Goal: Task Accomplishment & Management: Use online tool/utility

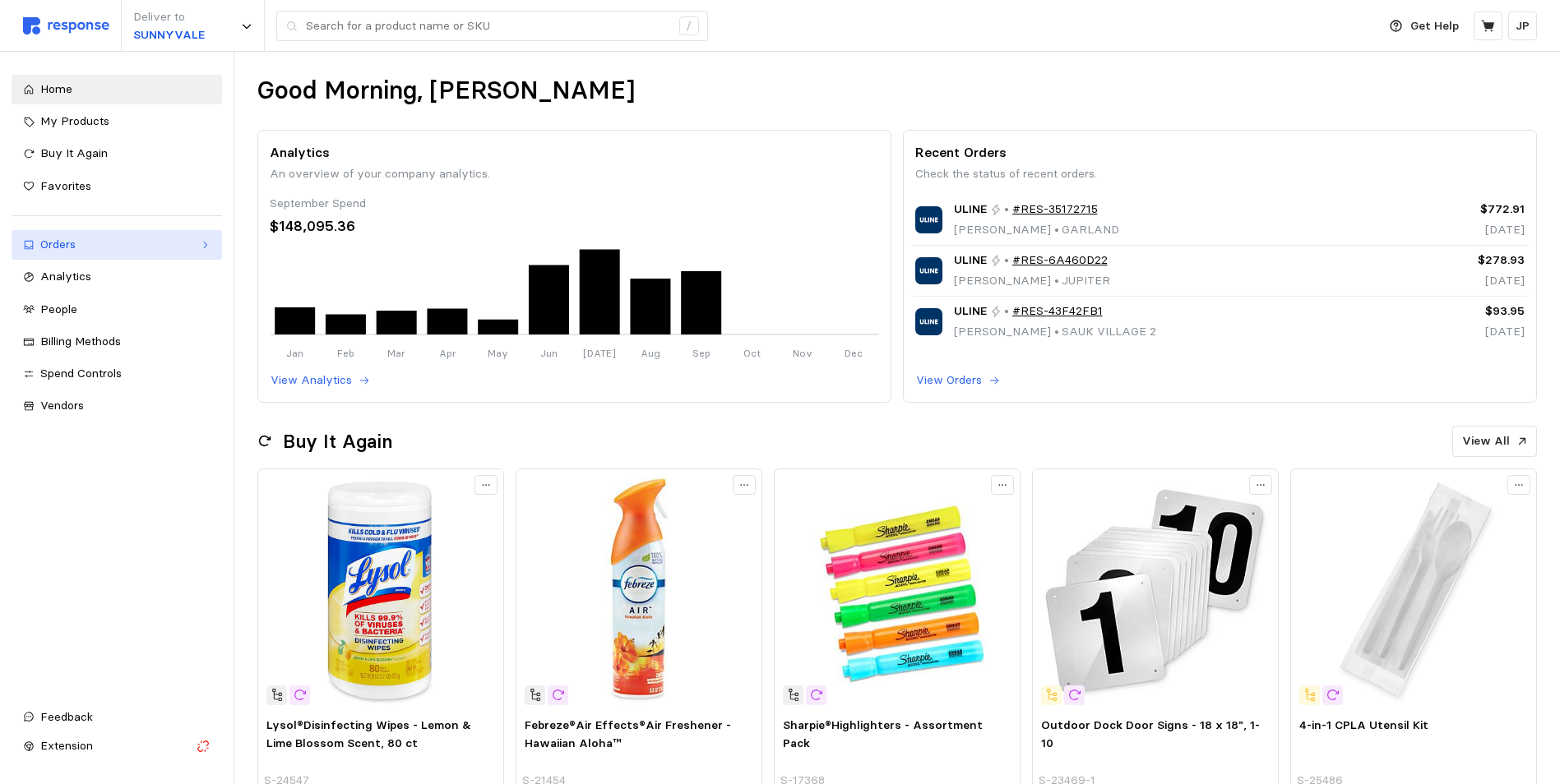
click at [203, 241] on icon at bounding box center [205, 245] width 12 height 12
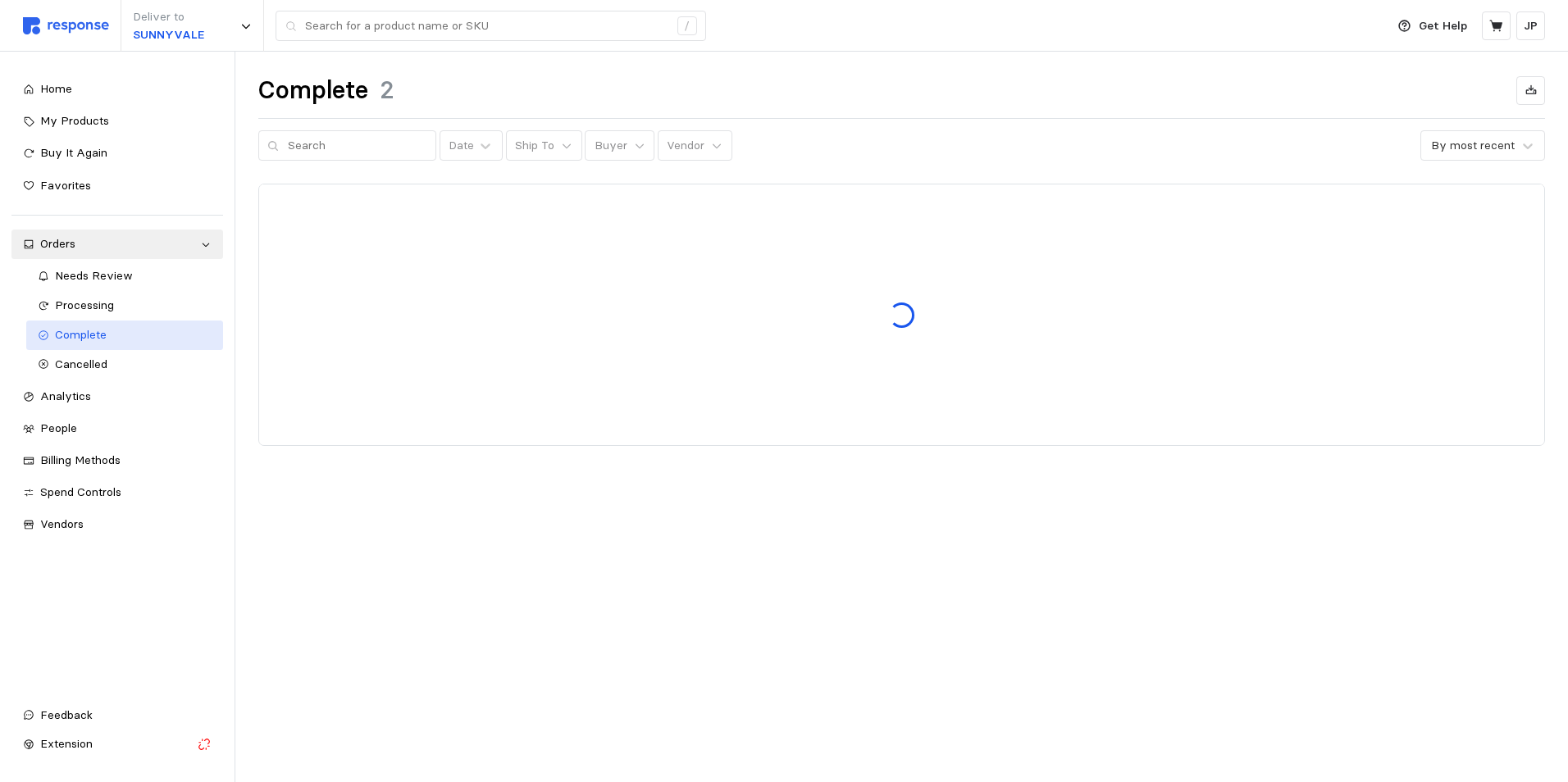
click at [98, 335] on span "Complete" at bounding box center [81, 335] width 52 height 14
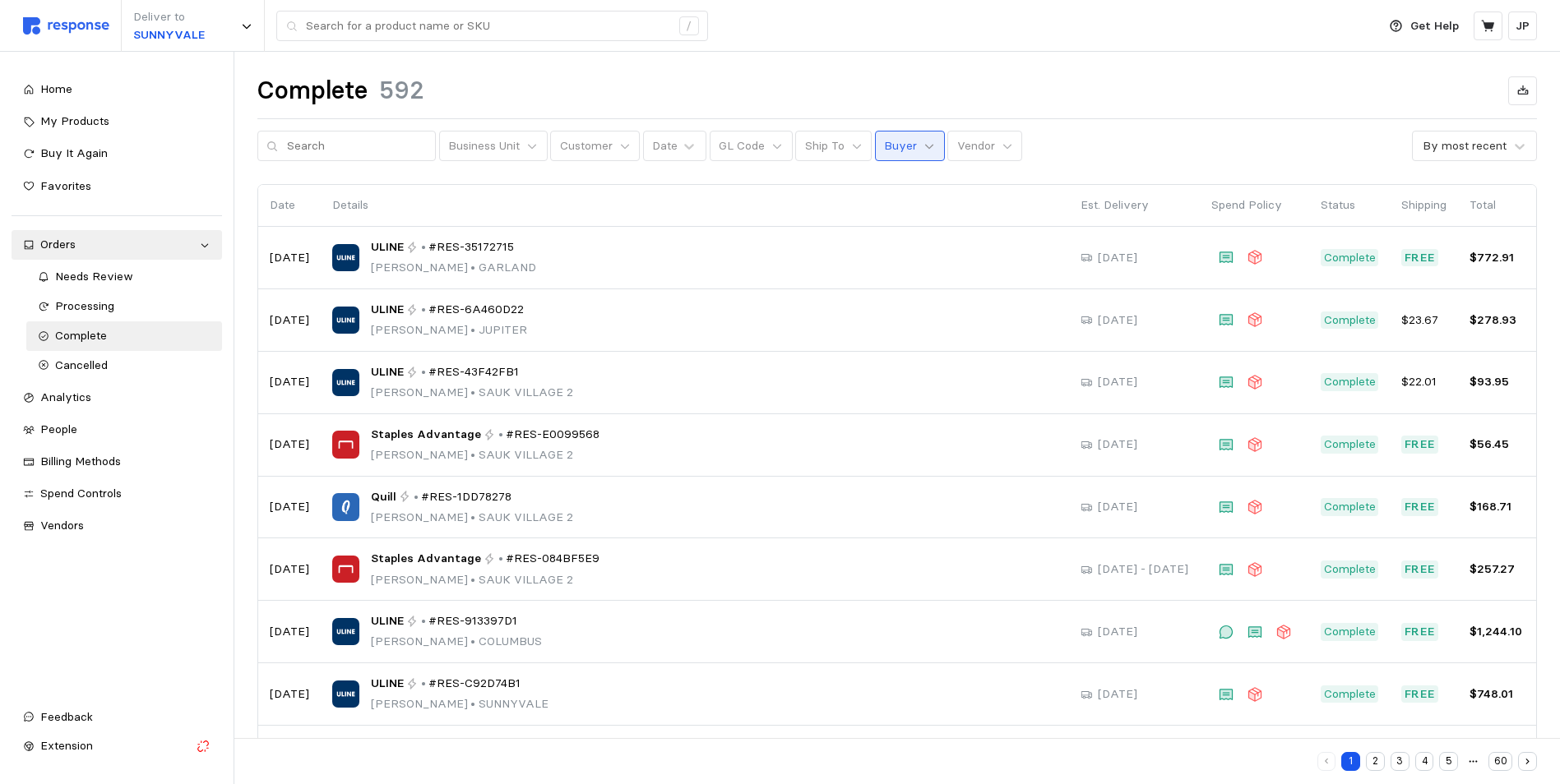
click at [925, 145] on icon at bounding box center [929, 145] width 8 height 4
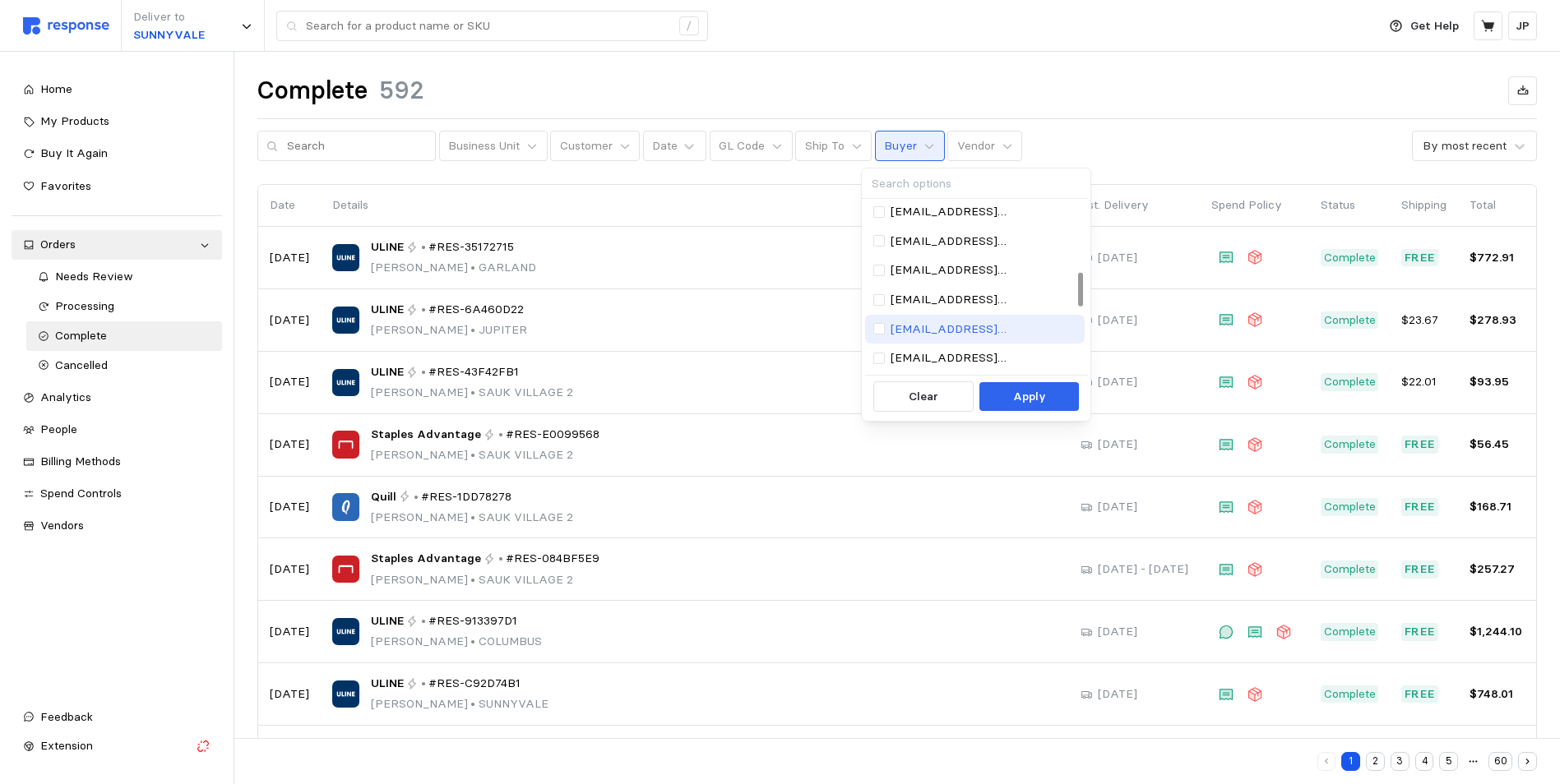
scroll to position [329, 0]
click at [941, 270] on p "[EMAIL_ADDRESS][DOMAIN_NAME]" at bounding box center [983, 269] width 186 height 18
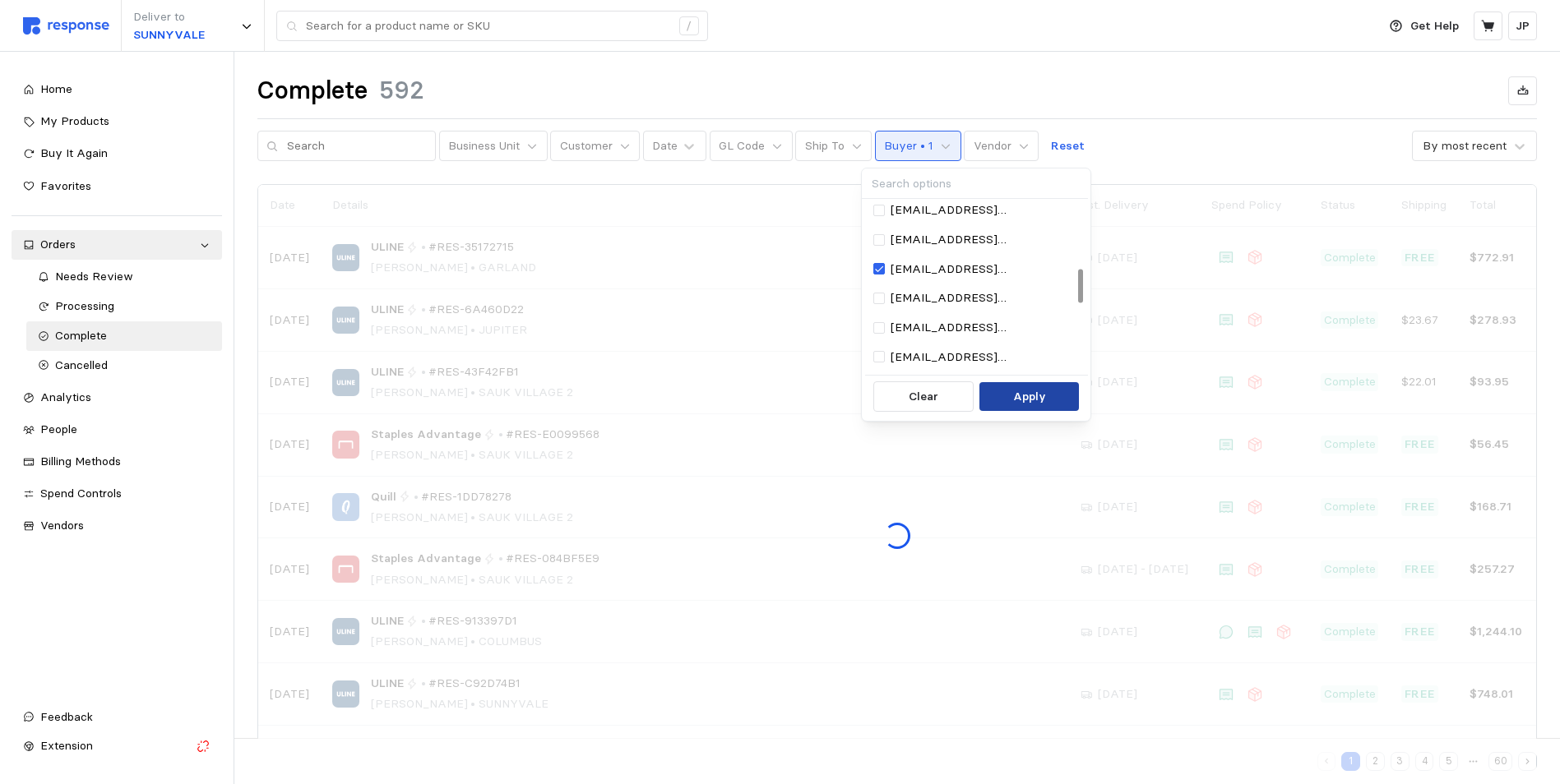
click at [1043, 391] on p "Apply" at bounding box center [1030, 396] width 33 height 18
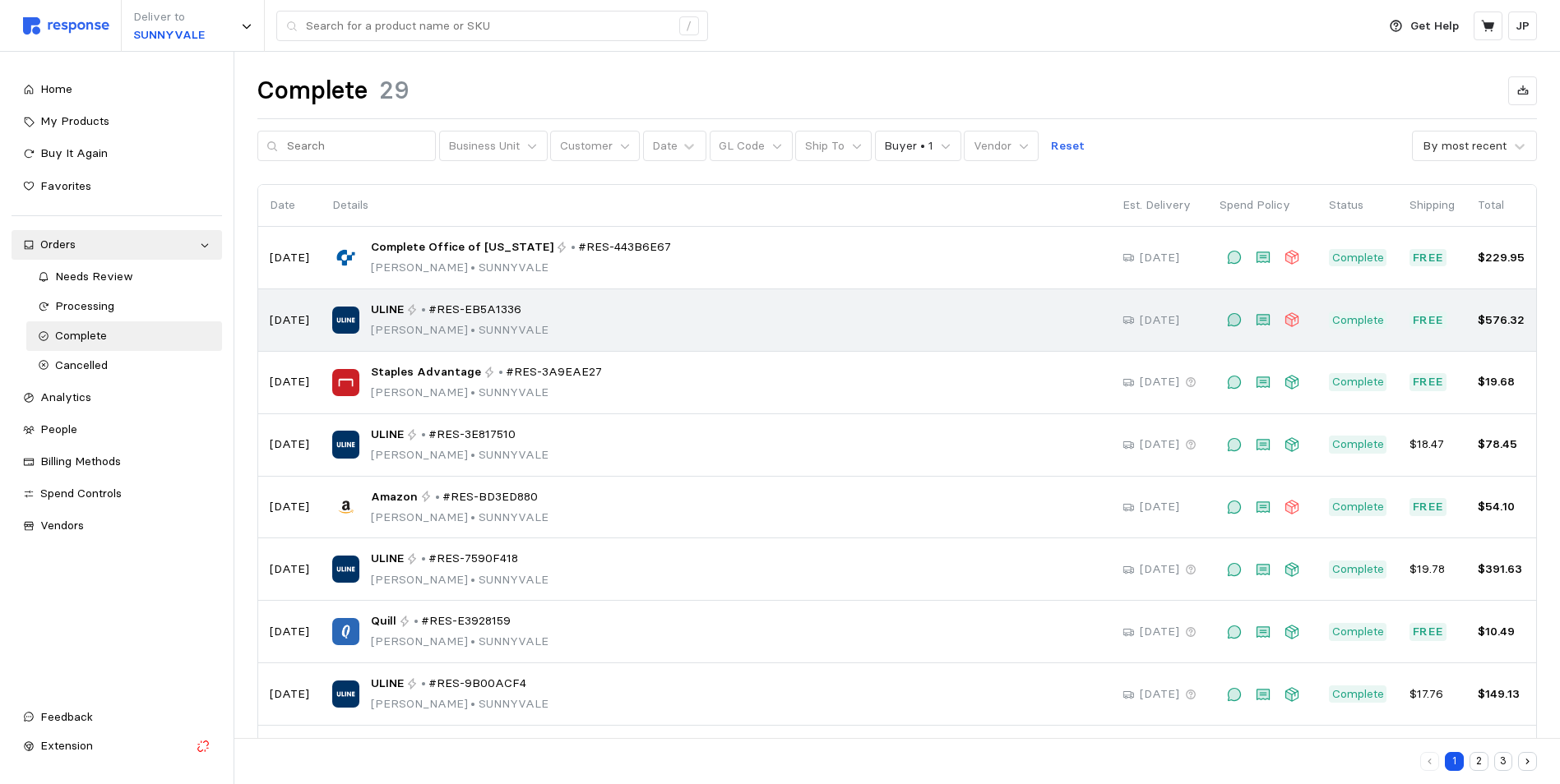
click at [475, 313] on span "#RES-EB5A1336" at bounding box center [475, 309] width 93 height 18
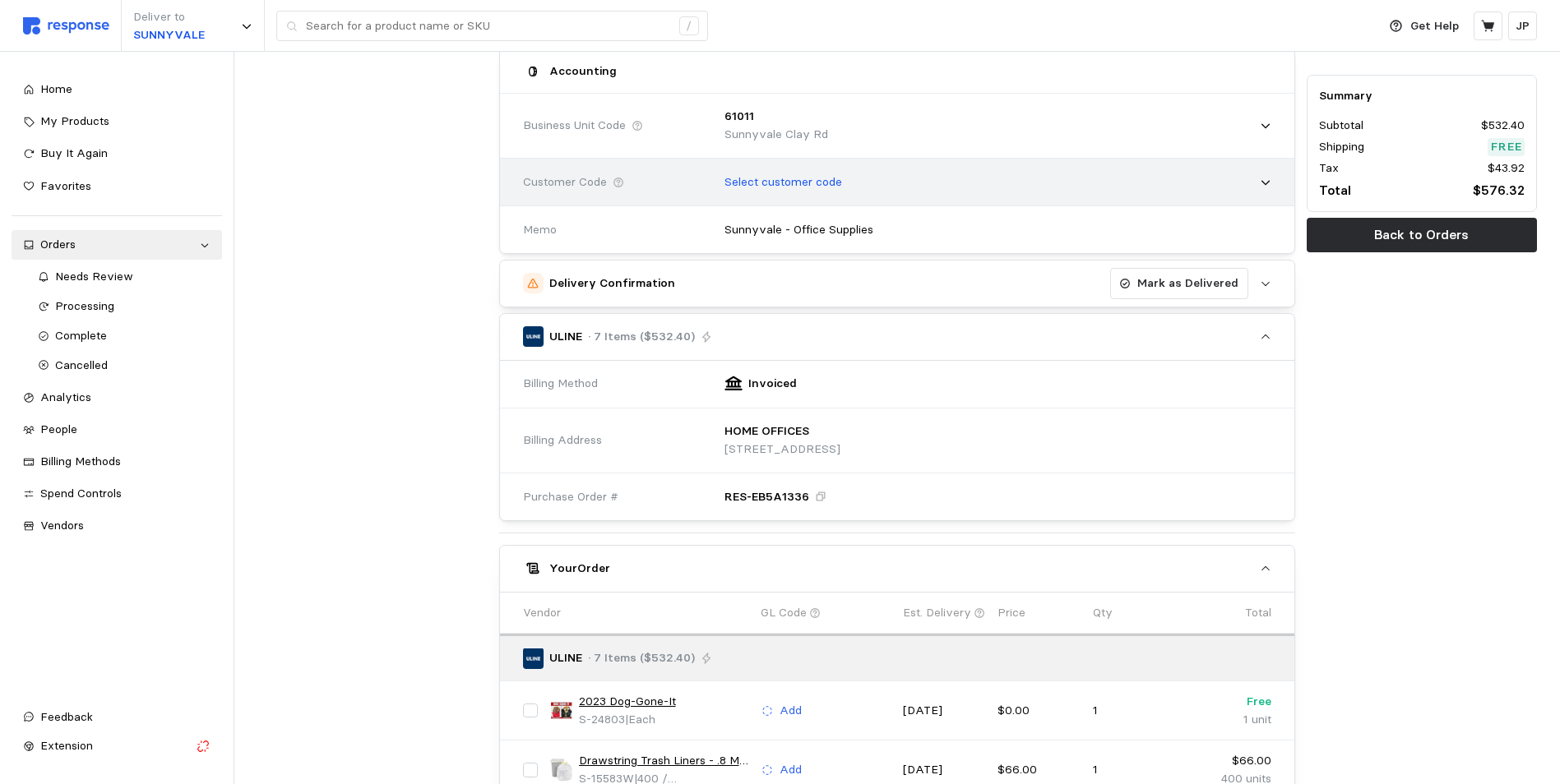
scroll to position [329, 0]
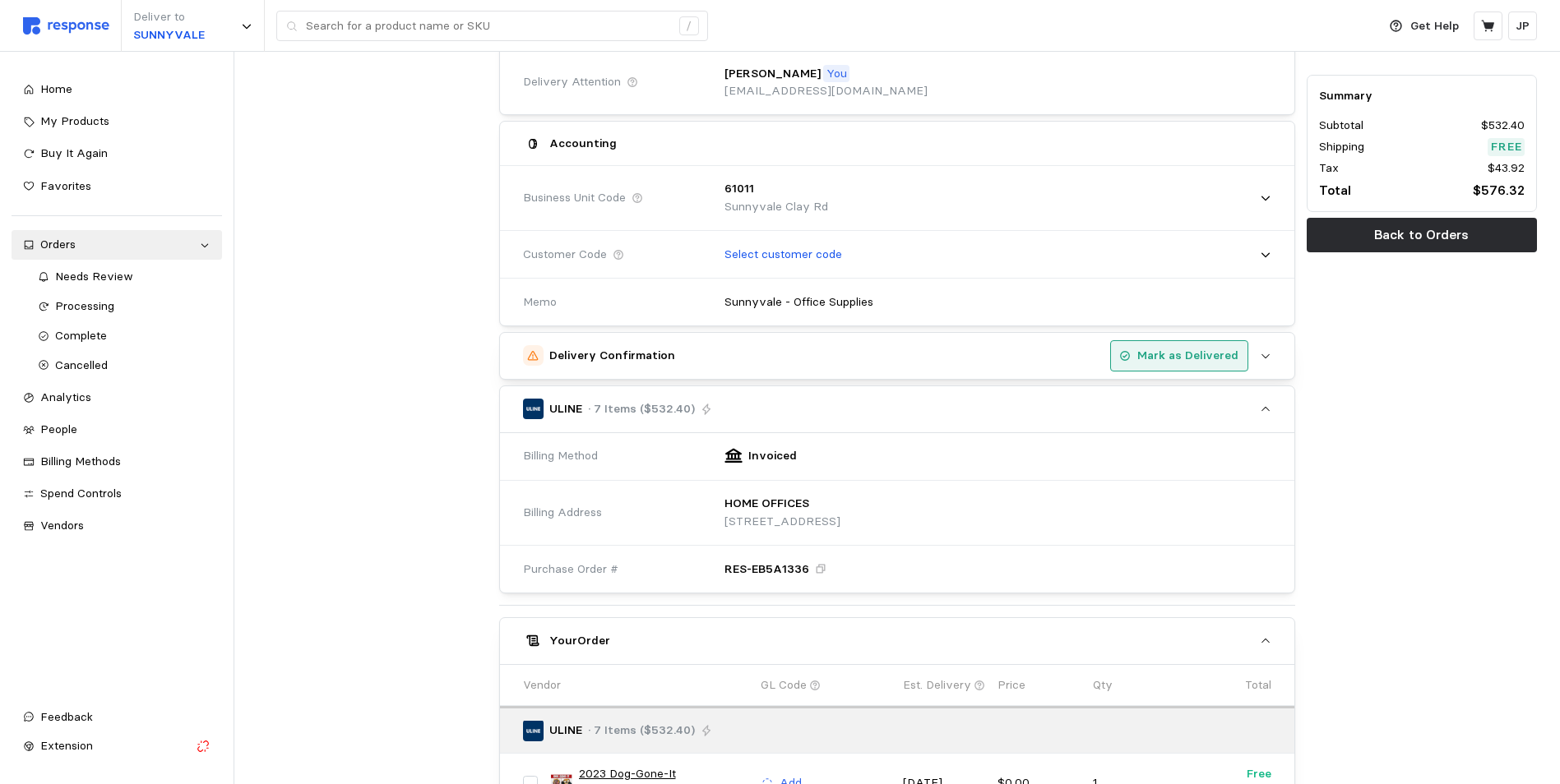
click at [1181, 357] on p "Mark as Delivered" at bounding box center [1188, 356] width 101 height 18
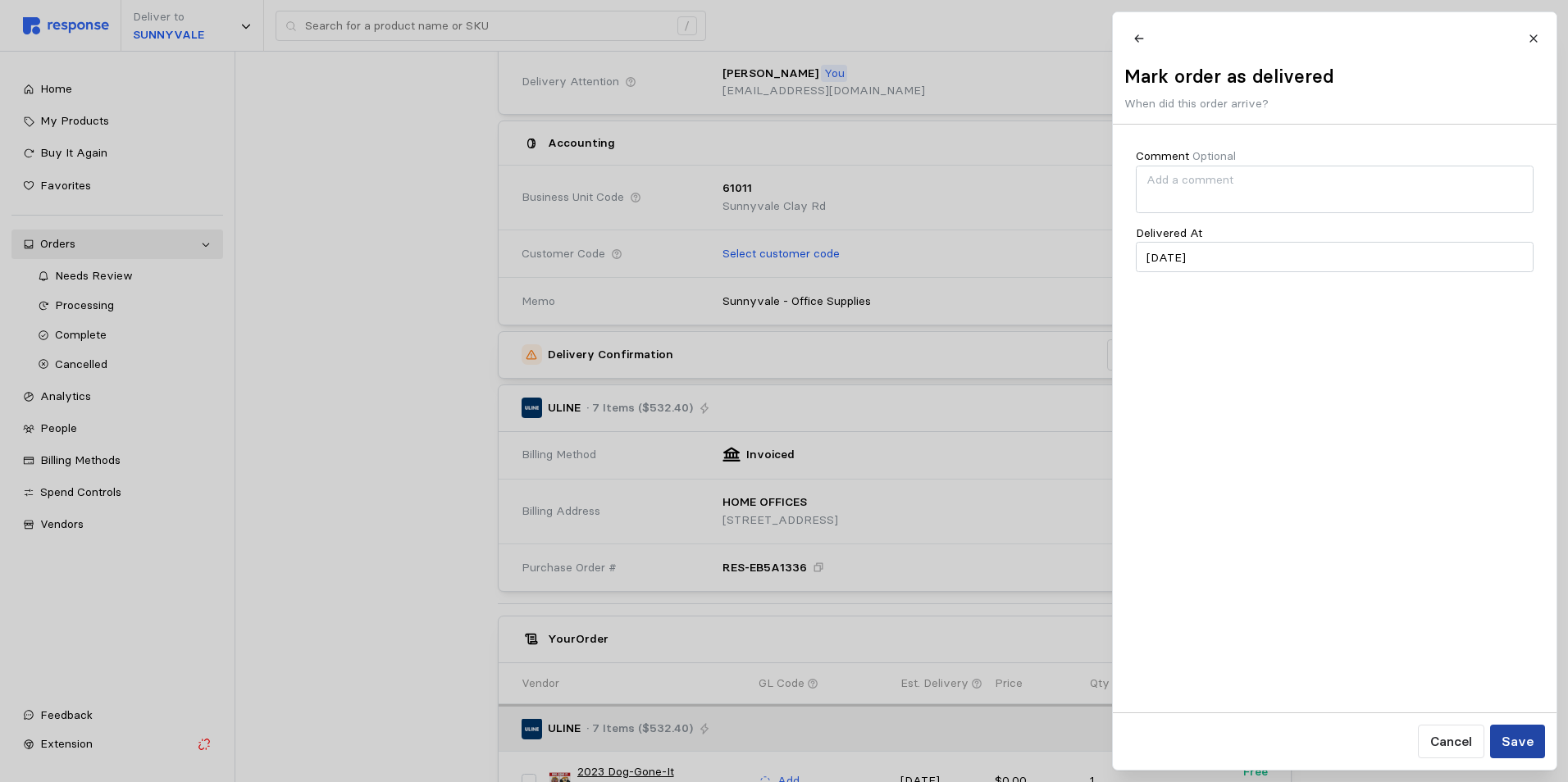
click at [1525, 739] on p "Save" at bounding box center [1517, 741] width 32 height 21
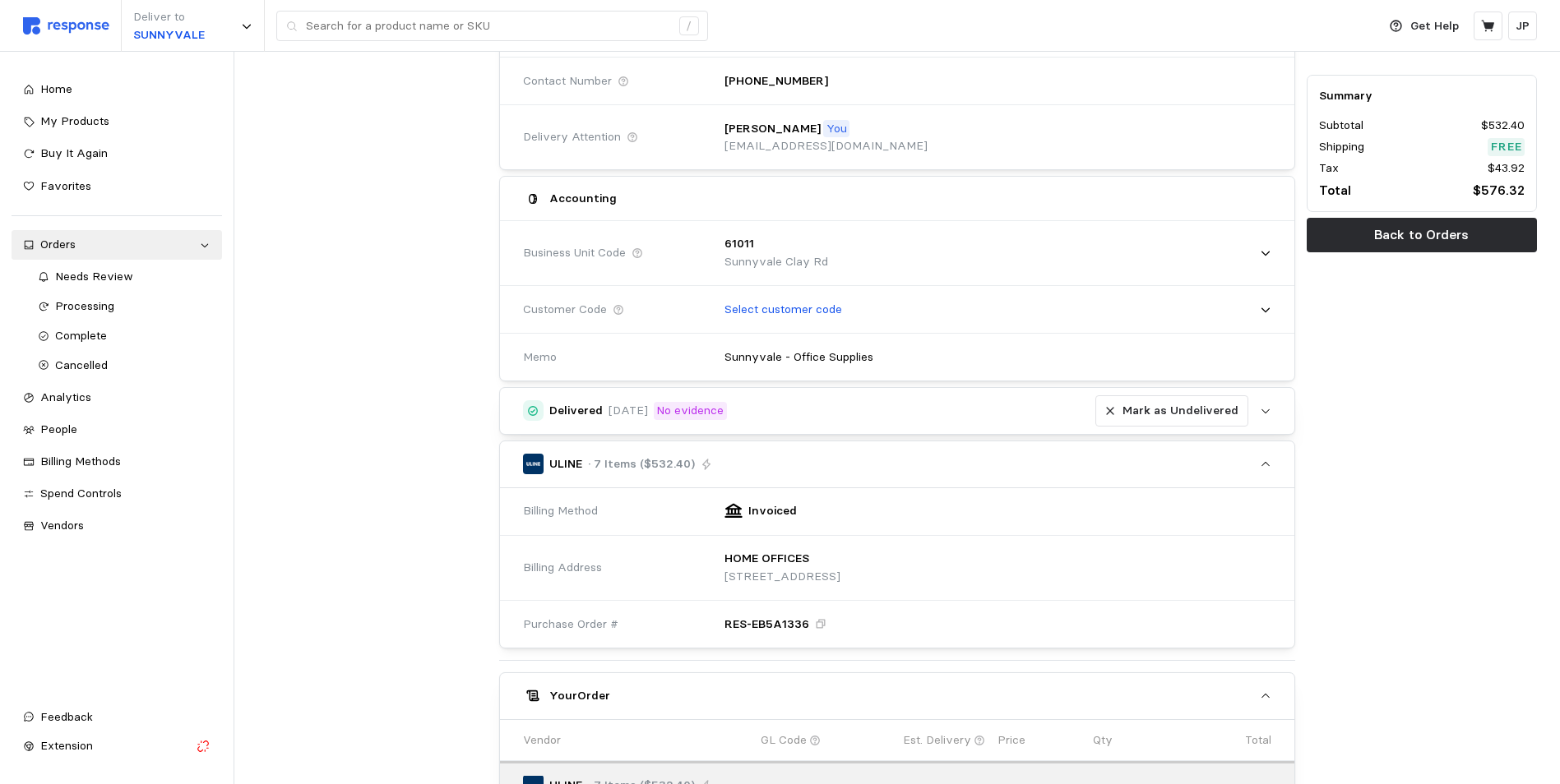
scroll to position [0, 0]
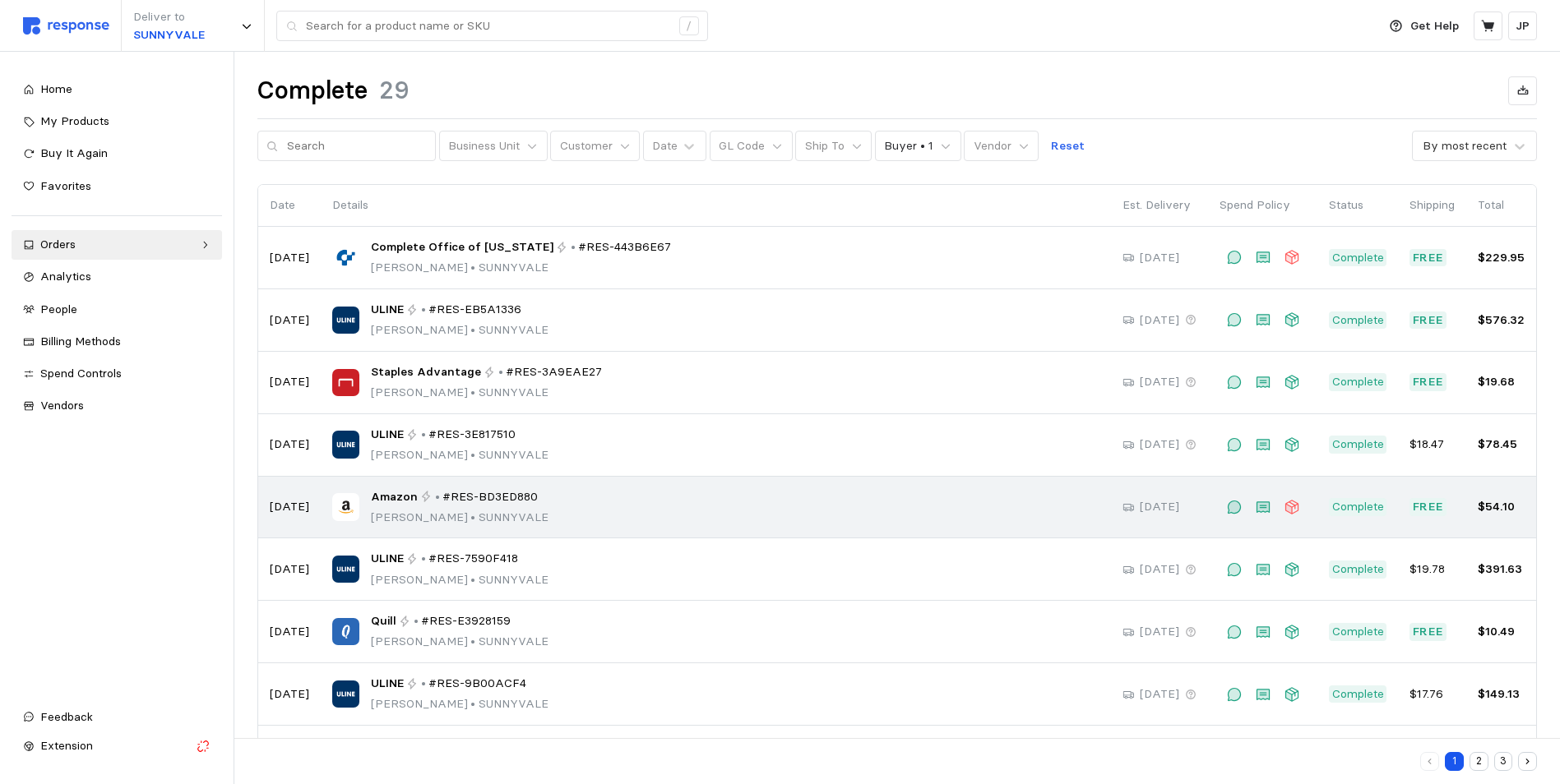
click at [477, 501] on span "#RES-BD3ED880" at bounding box center [490, 497] width 95 height 18
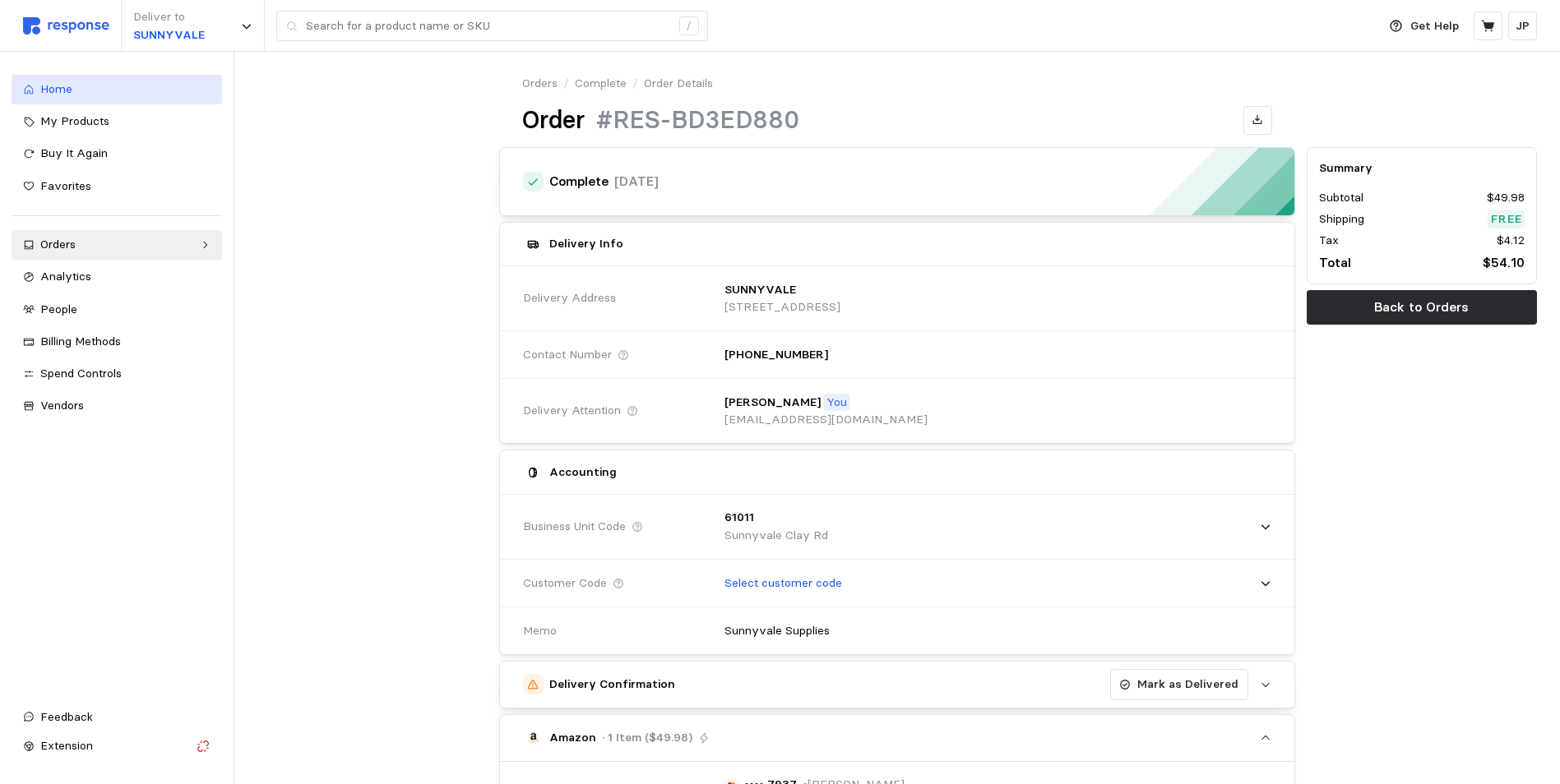
click at [69, 86] on span "Home" at bounding box center [57, 89] width 32 height 14
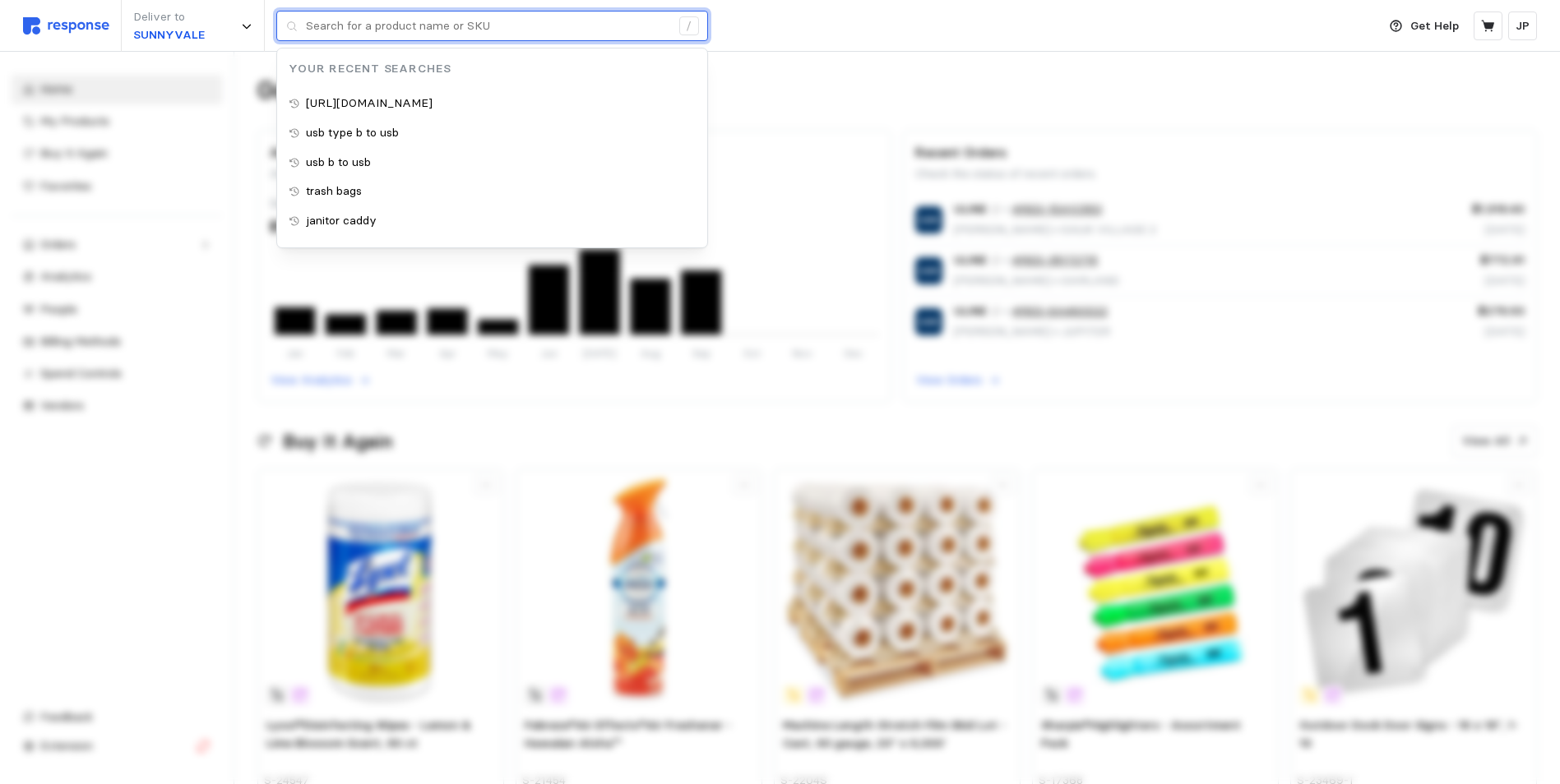
click at [345, 31] on input "text" at bounding box center [488, 26] width 364 height 30
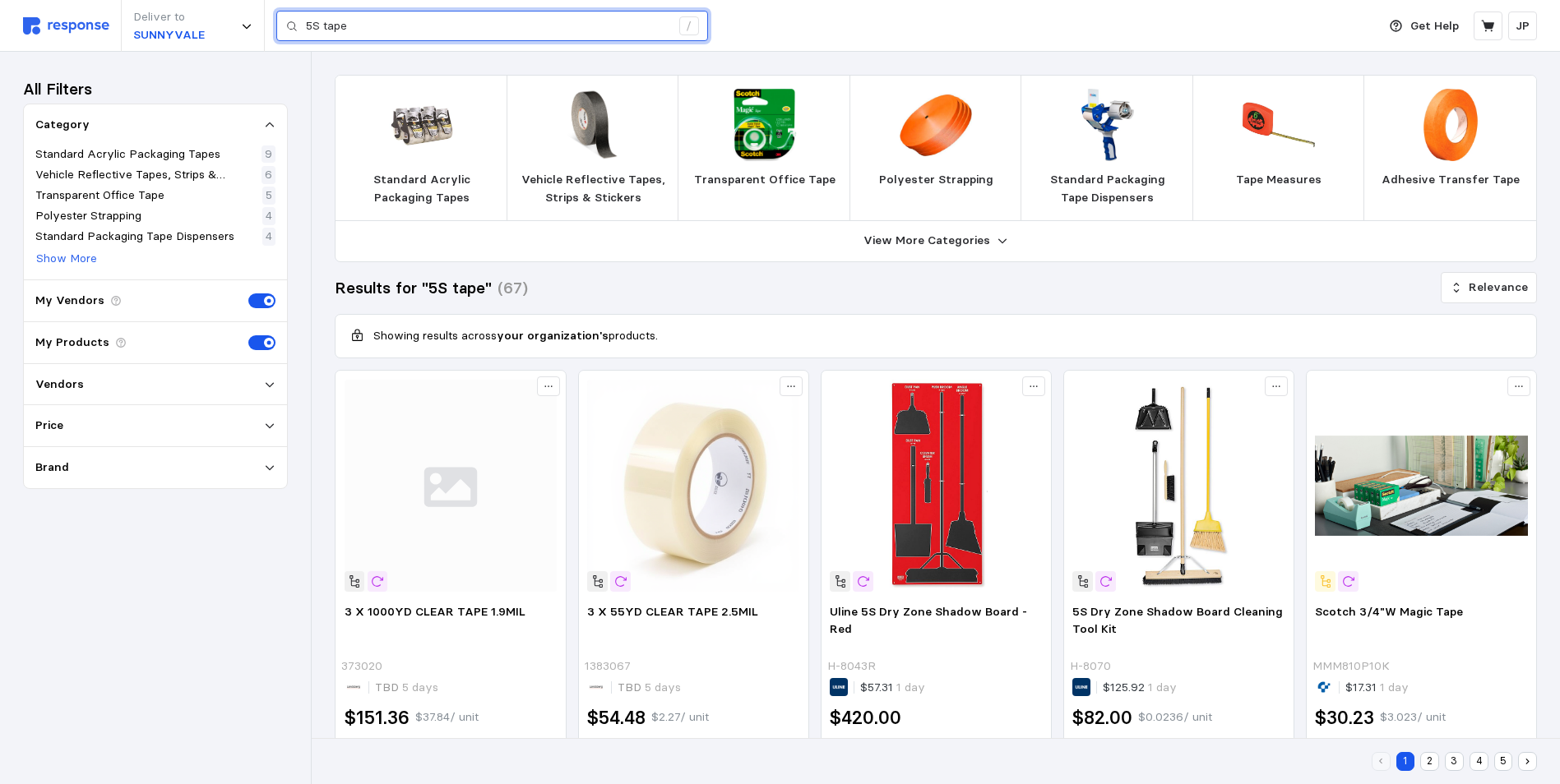
drag, startPoint x: 372, startPoint y: 26, endPoint x: 283, endPoint y: 30, distance: 89.1
click at [283, 30] on div "5S tape /" at bounding box center [492, 26] width 432 height 31
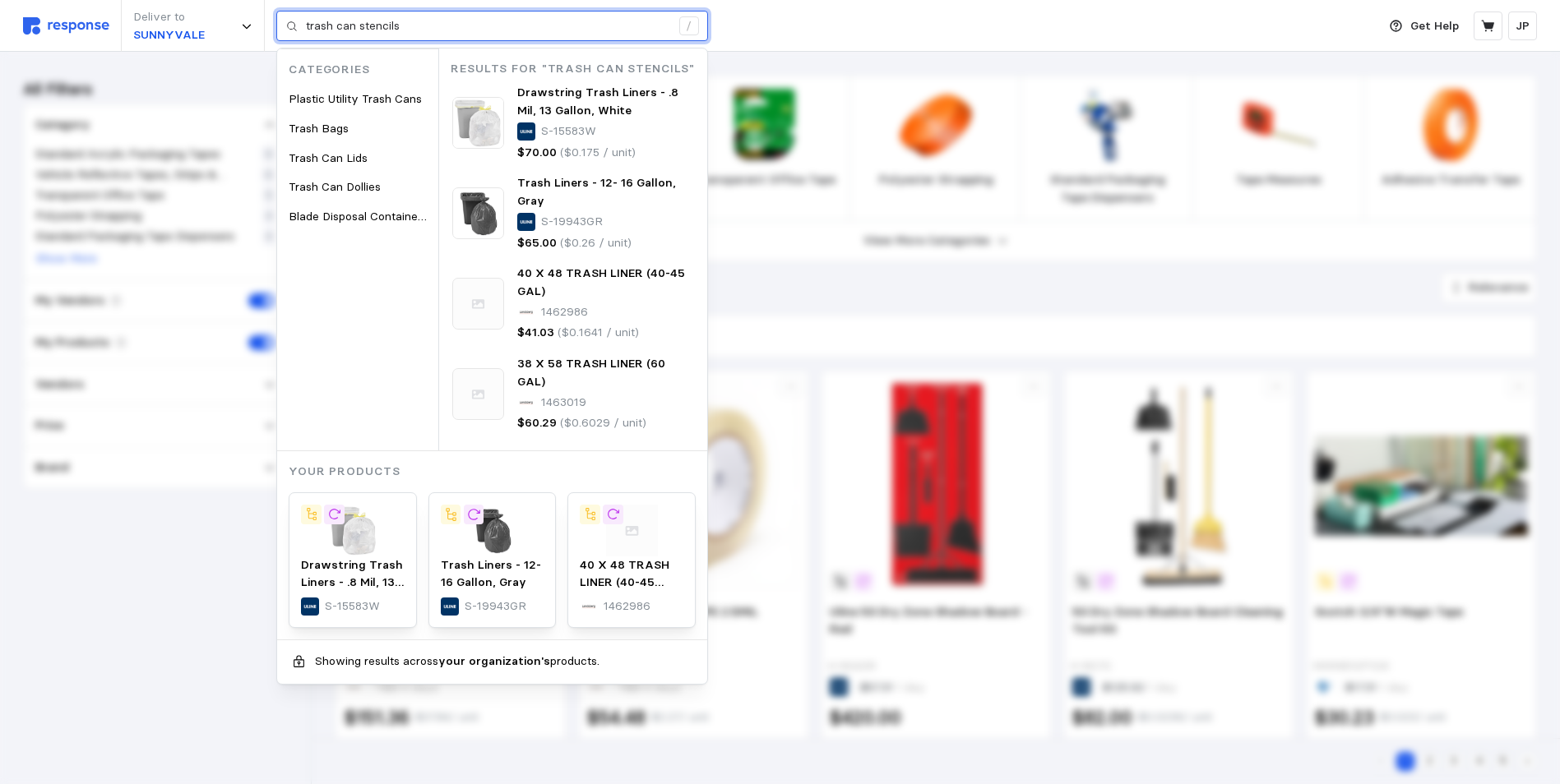
type input "trash can stencils"
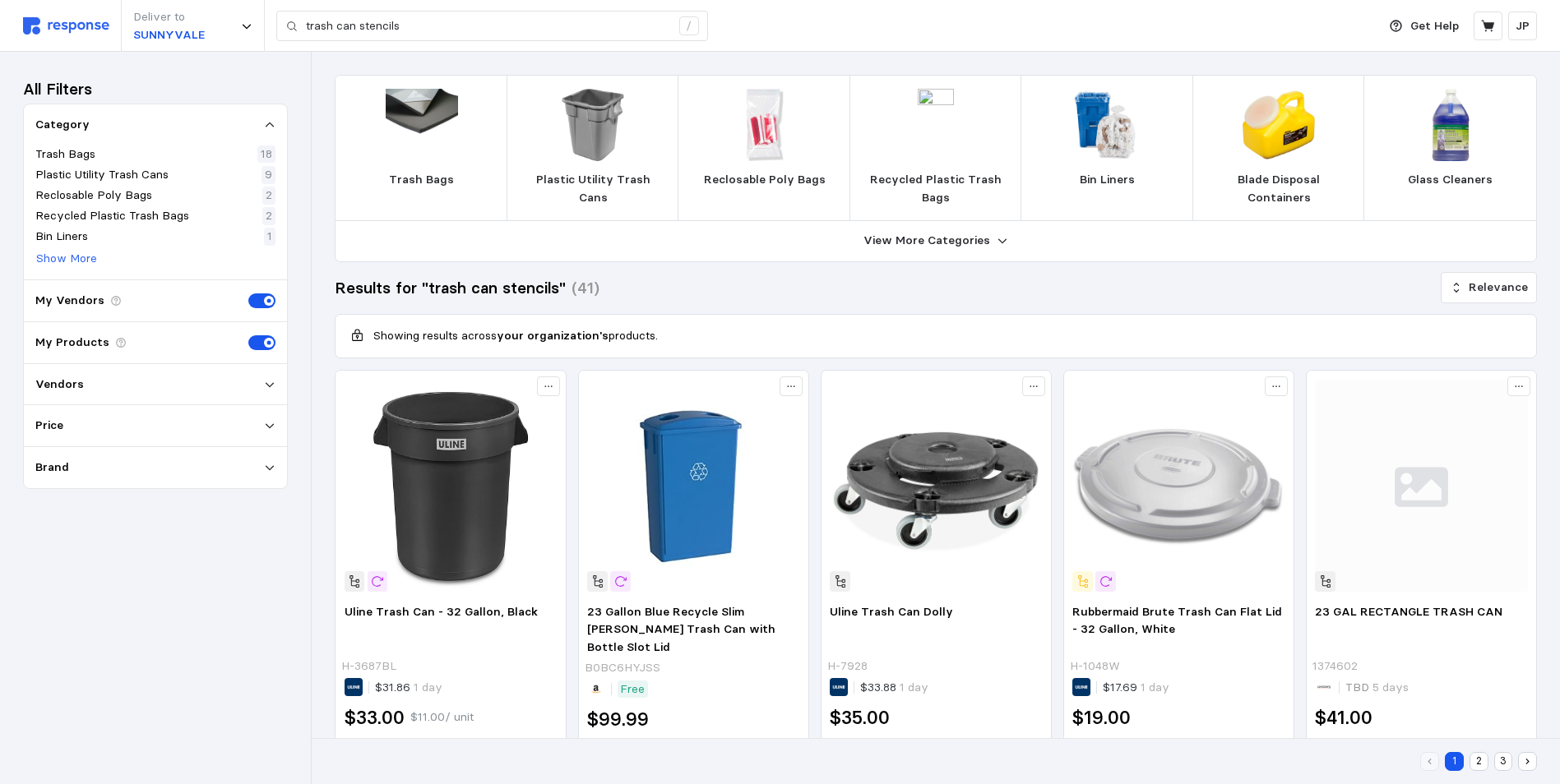
click at [92, 26] on img at bounding box center [66, 25] width 86 height 17
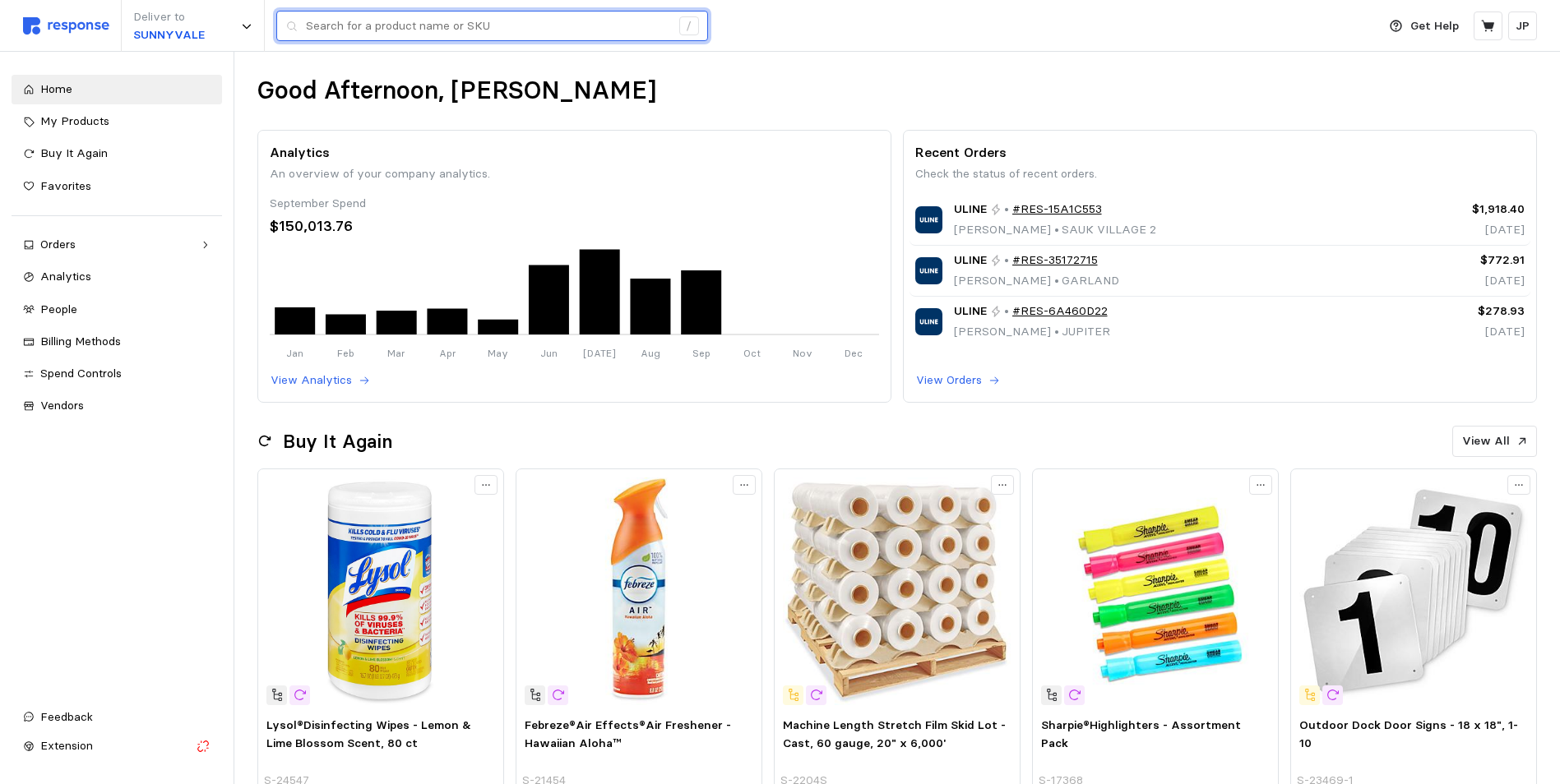
click at [346, 27] on input "text" at bounding box center [488, 26] width 364 height 30
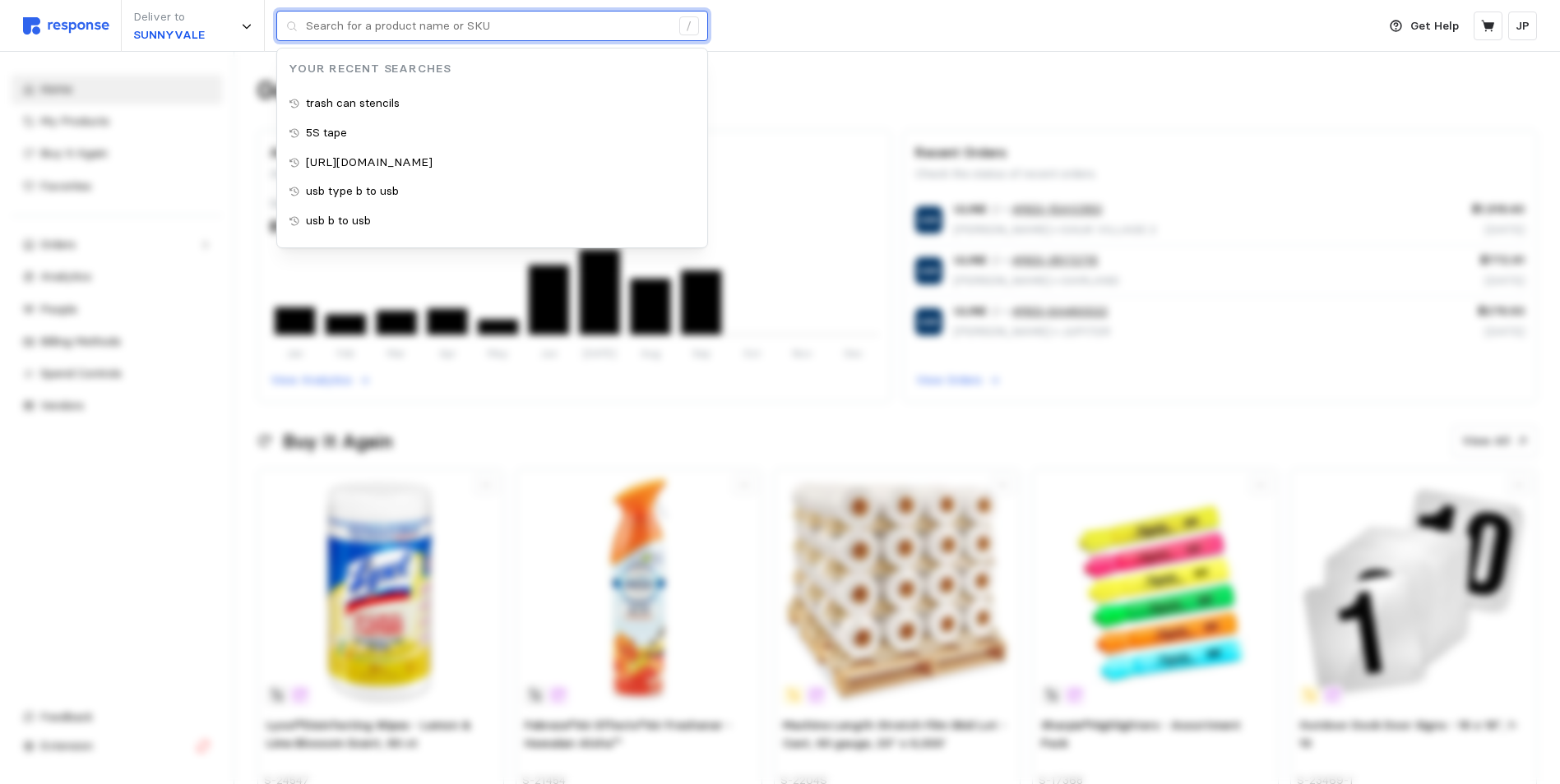
paste input "https://www.amazon.com/SmartSign-Polyethylene-Reusable-Stencil-Graphic/dp/B00HK…"
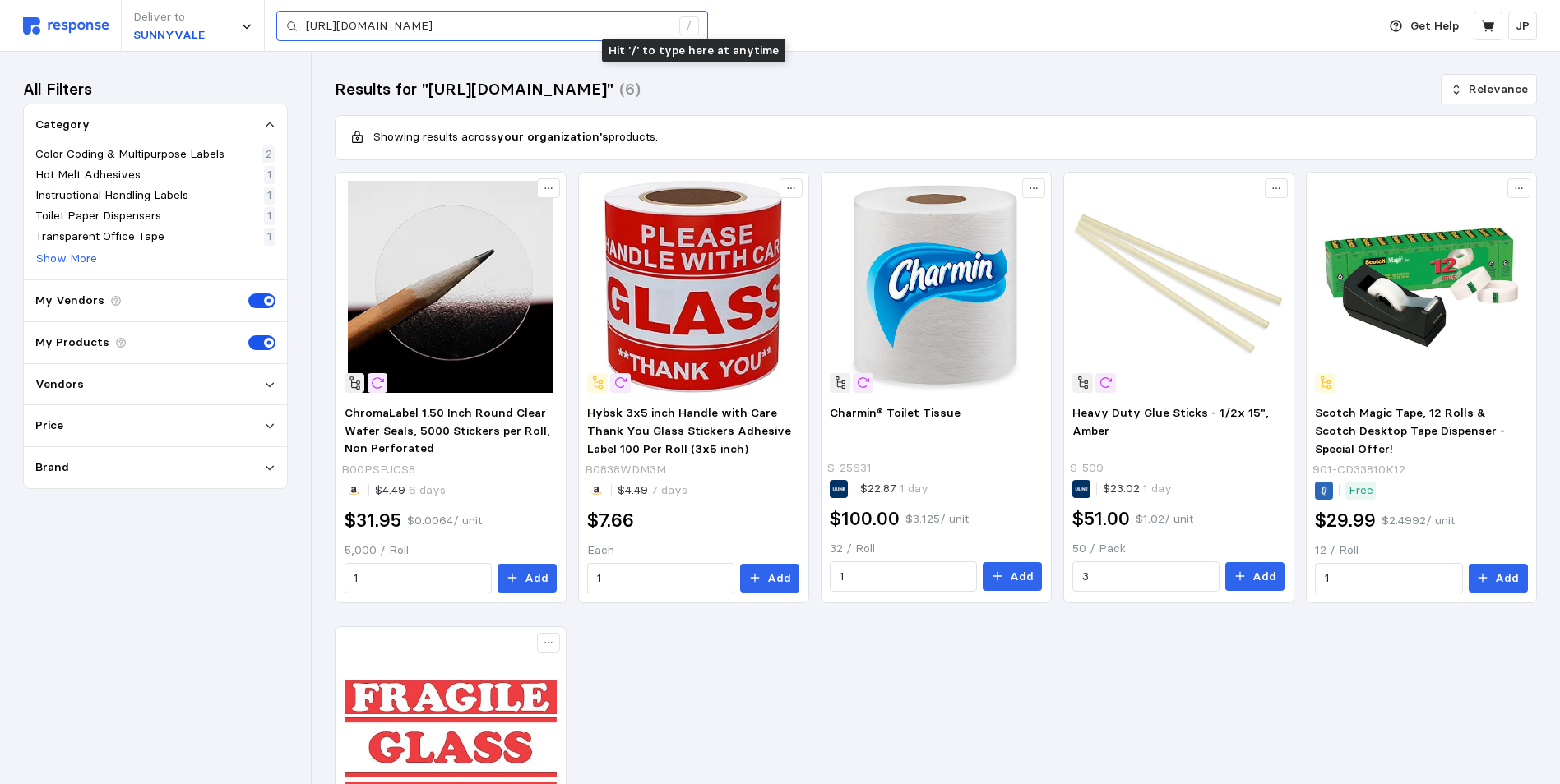
click at [688, 27] on div "/" at bounding box center [689, 26] width 20 height 20
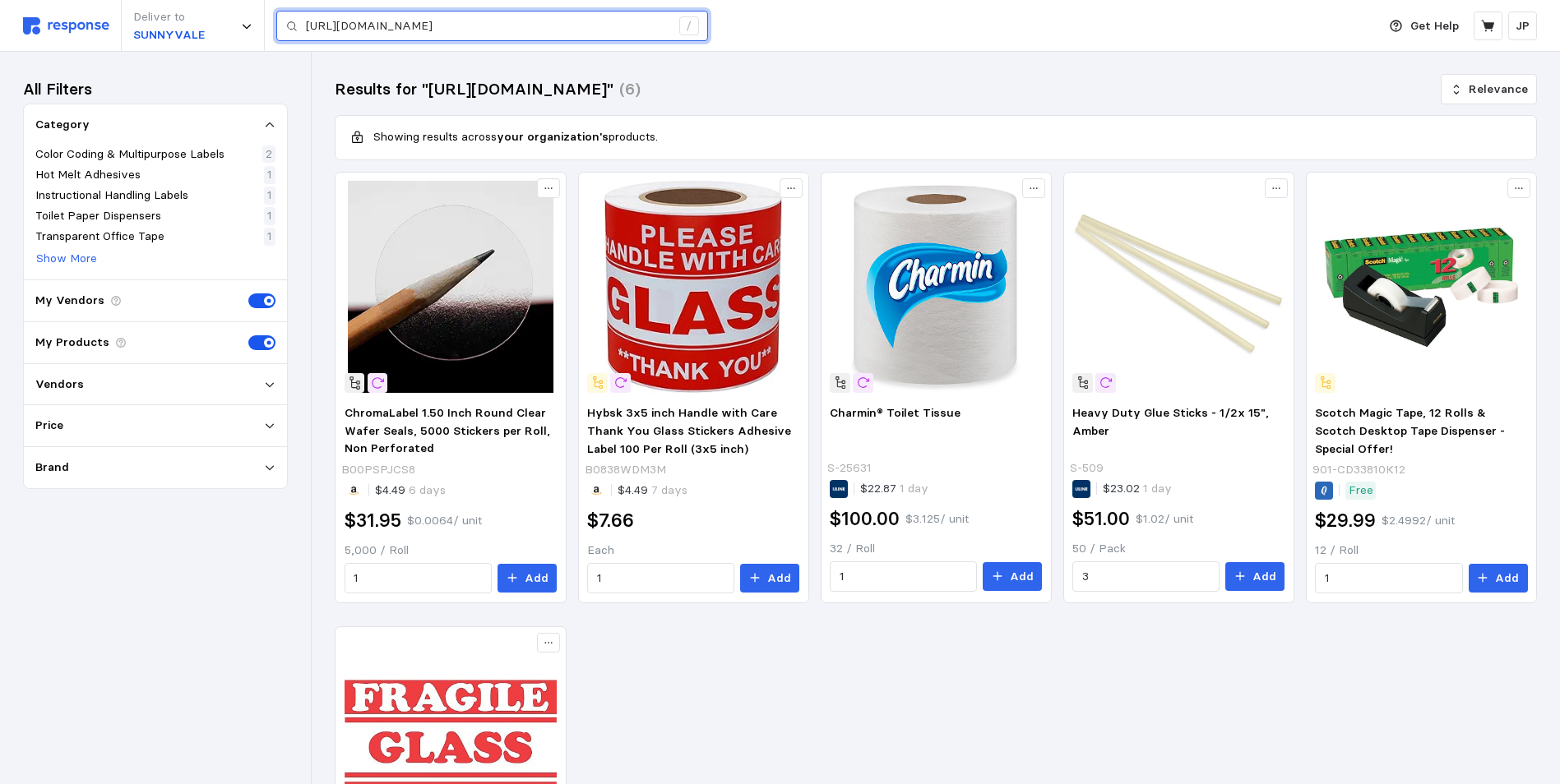
click at [500, 27] on input "https://www.amazon.com/SmartSign-Polyethylene-Reusable-Stencil-Graphic/dp/B00HK…" at bounding box center [488, 26] width 364 height 30
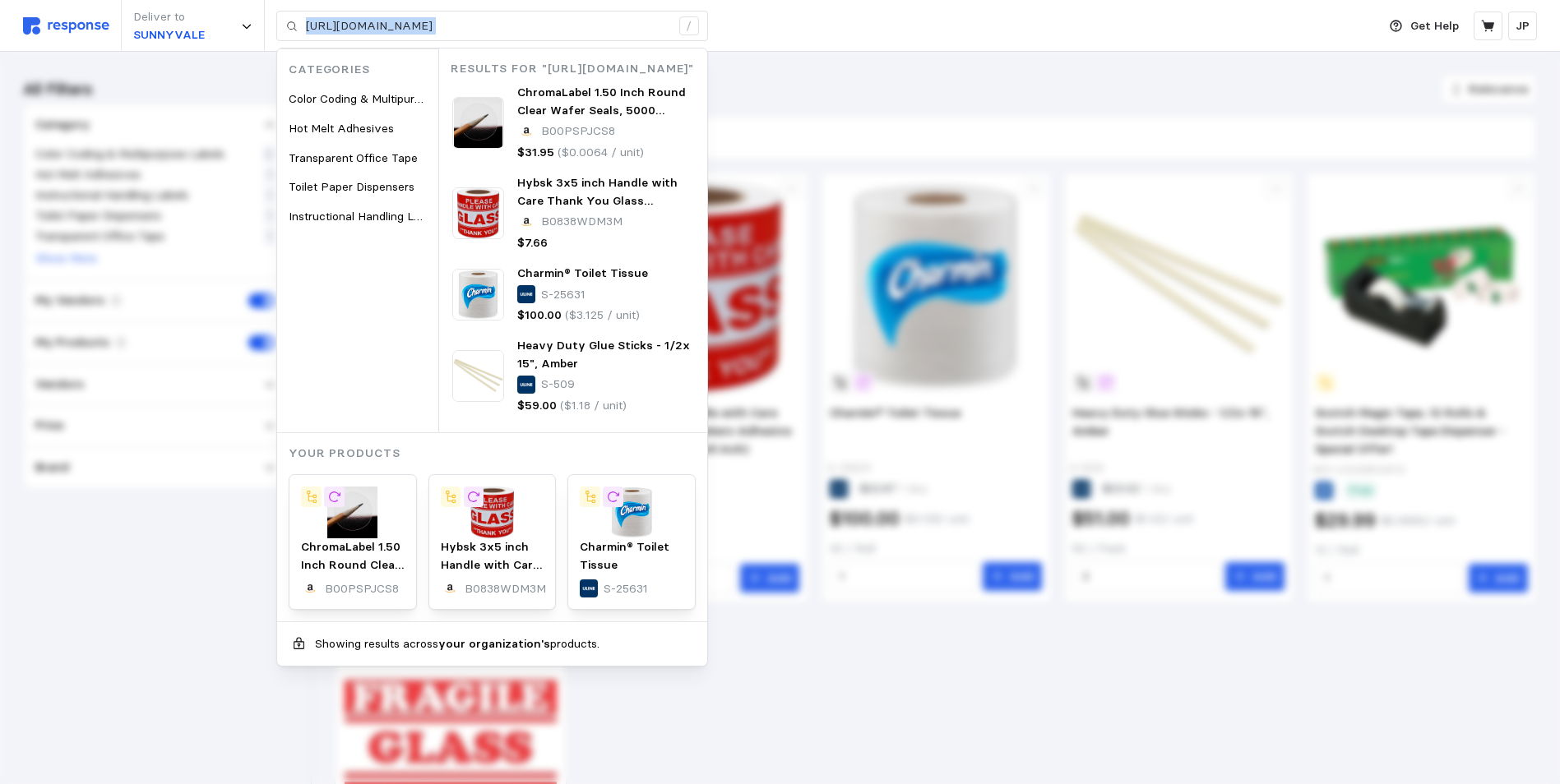
drag, startPoint x: 305, startPoint y: 24, endPoint x: 738, endPoint y: 24, distance: 433.0
click at [738, 24] on div "Deliver to SUNNYVALE https://www.amazon.com/SmartSign-Polyethylene-Reusable-Ste…" at bounding box center [696, 26] width 1345 height 52
type input "https://www.amazon.com/SmartSign-Polyethylene-Reusable-Stencil-Graphic/dp/B00HK…"
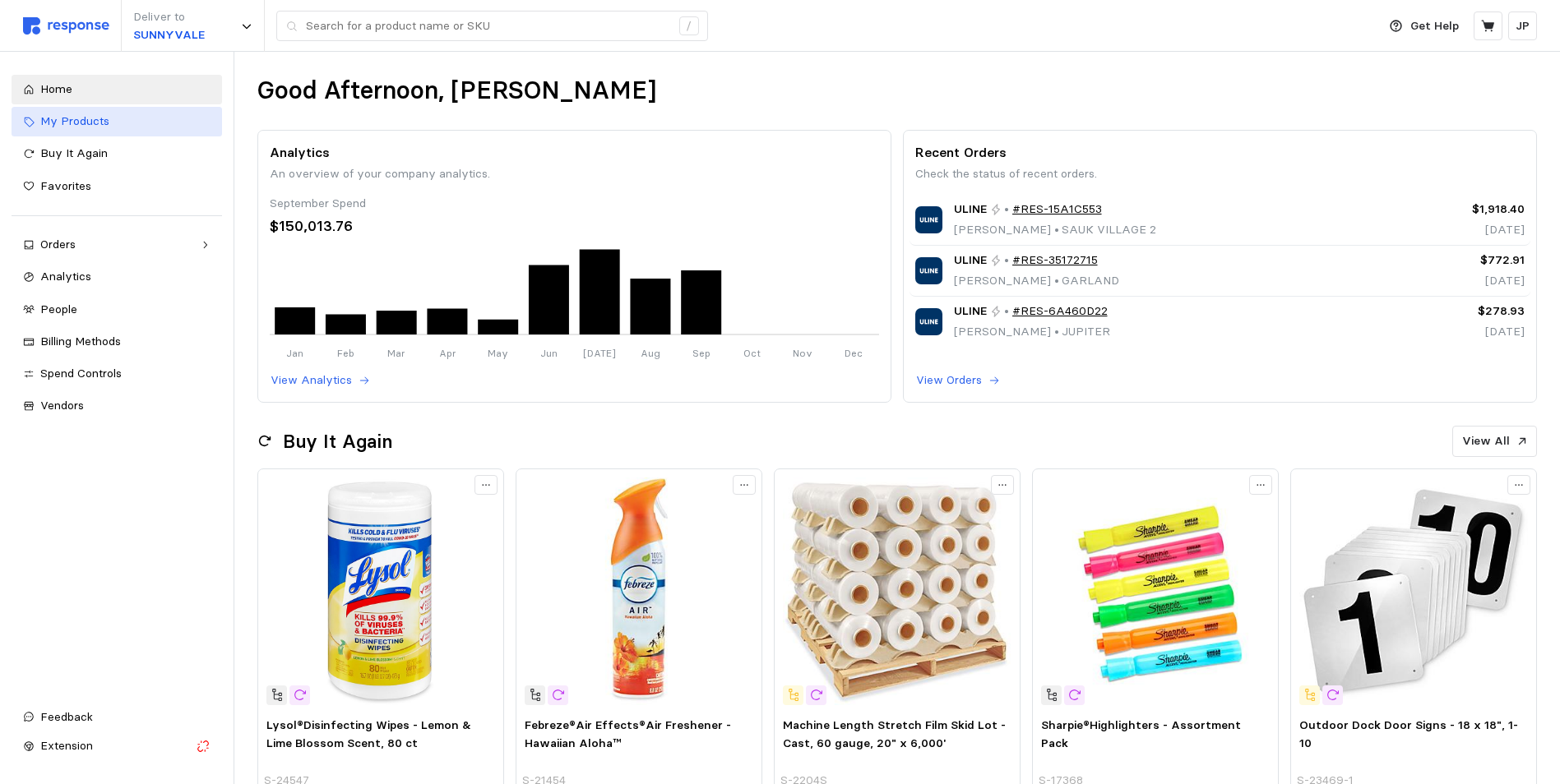
click at [81, 122] on span "My Products" at bounding box center [74, 120] width 69 height 14
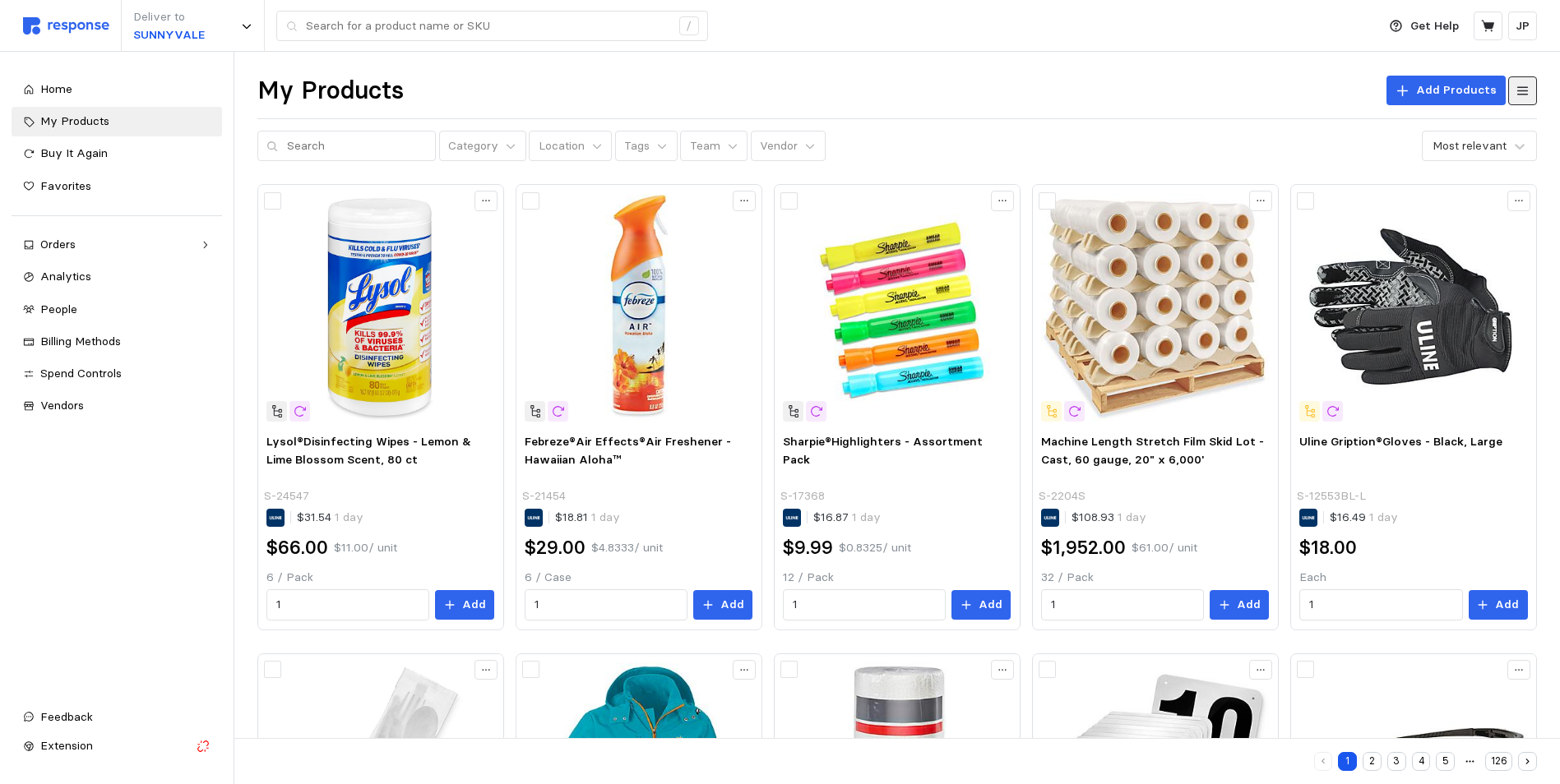
click at [1523, 89] on icon at bounding box center [1523, 91] width 14 height 14
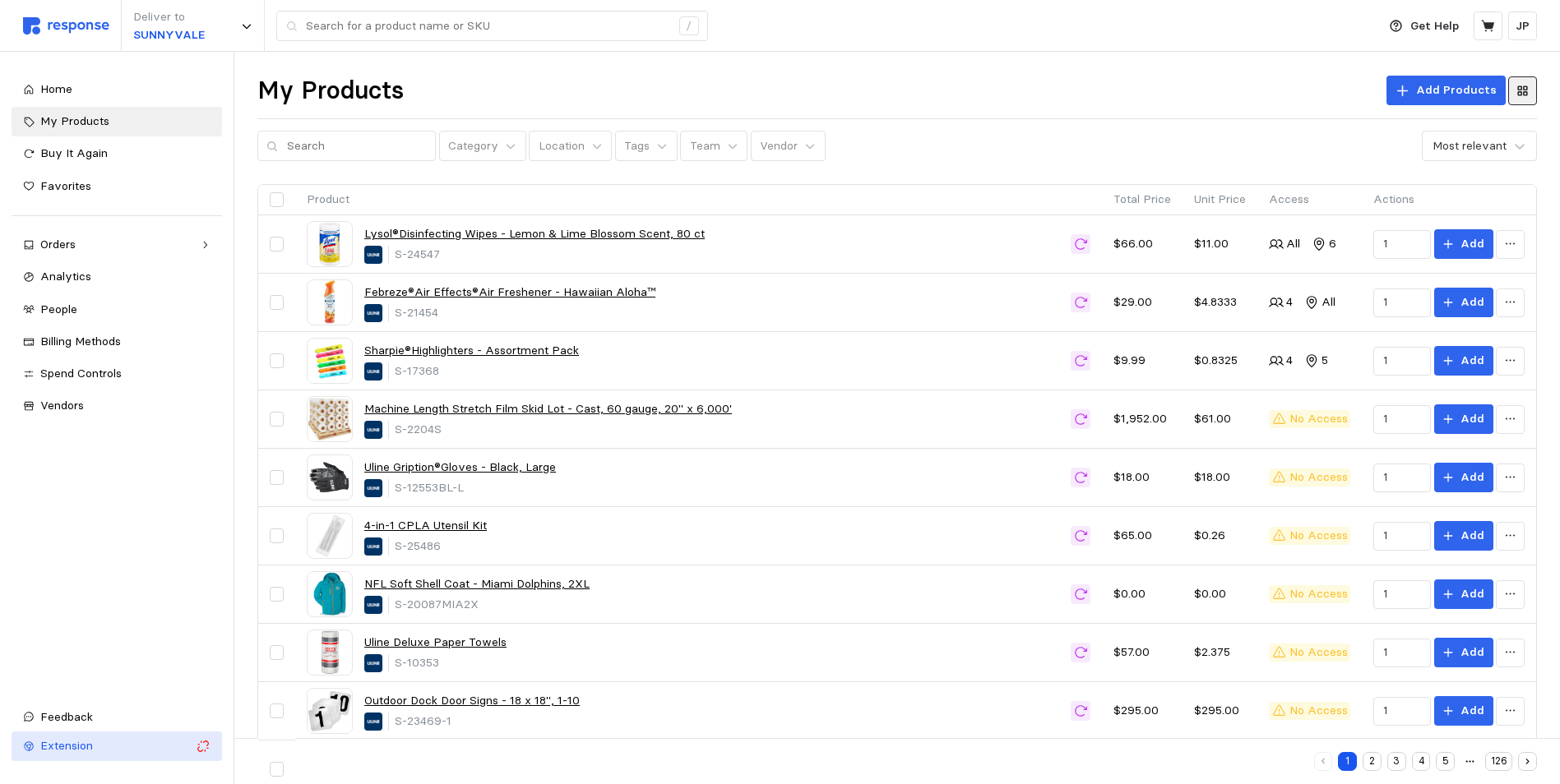
click at [73, 746] on span "Extension" at bounding box center [66, 745] width 53 height 14
